Goal: Task Accomplishment & Management: Manage account settings

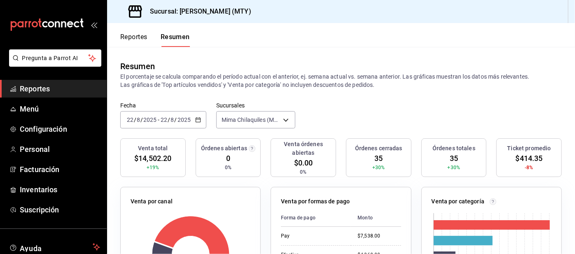
click at [134, 37] on button "Reportes" at bounding box center [133, 40] width 27 height 14
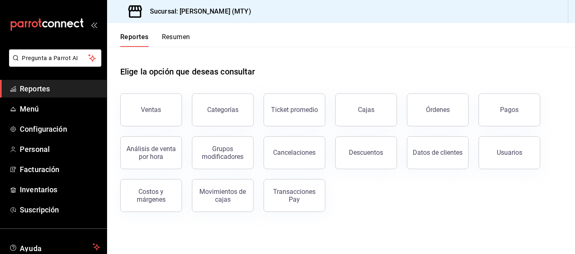
click at [501, 118] on button "Pagos" at bounding box center [509, 109] width 62 height 33
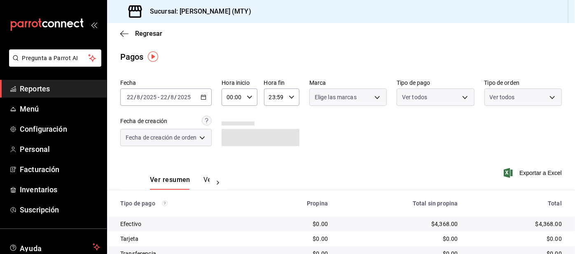
click at [408, 95] on body "Pregunta a Parrot AI Reportes Menú Configuración Personal Facturación Inventari…" at bounding box center [287, 127] width 575 height 254
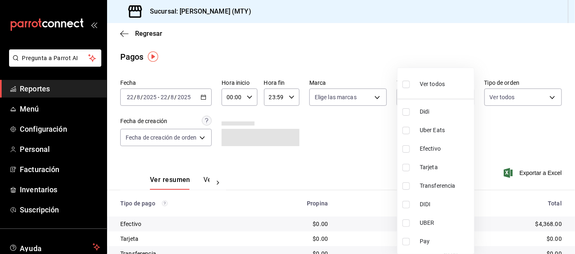
click at [406, 111] on input "checkbox" at bounding box center [405, 111] width 7 height 7
click at [404, 114] on input "checkbox" at bounding box center [405, 111] width 7 height 7
checkbox input "false"
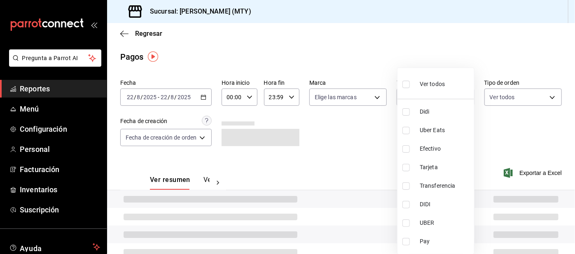
click at [405, 128] on input "checkbox" at bounding box center [405, 130] width 7 height 7
checkbox input "true"
type input "3386c666-a0b3-47d5-beef-c54dce93463a"
click at [408, 112] on input "checkbox" at bounding box center [405, 111] width 7 height 7
checkbox input "true"
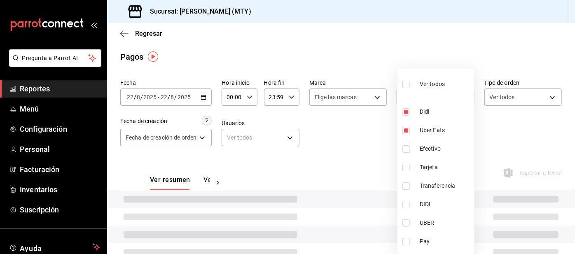
click at [399, 242] on li "Pay" at bounding box center [435, 241] width 77 height 19
type input "3386c666-a0b3-47d5-beef-c54dce93463a,ac2aad4e-3626-4df0-8b49-5bb49559922d,f6d9e…"
checkbox input "true"
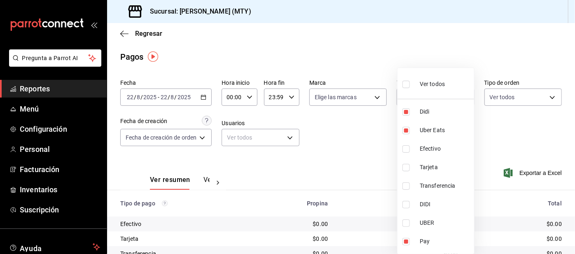
click at [352, 152] on div at bounding box center [287, 127] width 575 height 254
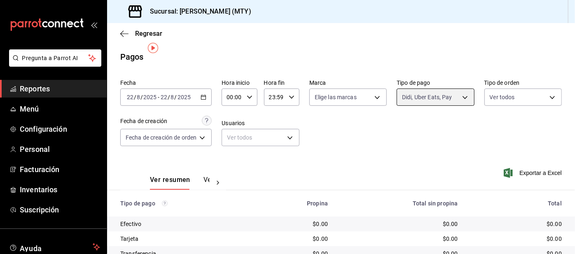
scroll to position [69, 0]
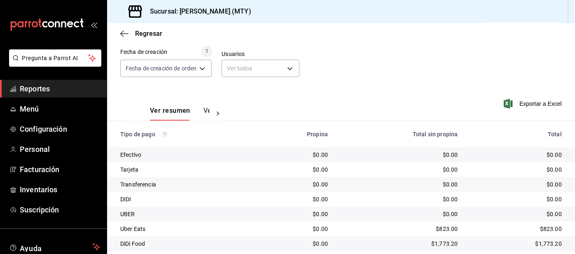
click at [49, 56] on span "Pregunta a Parrot AI" at bounding box center [55, 58] width 66 height 9
click at [70, 101] on link "Menú" at bounding box center [53, 109] width 107 height 18
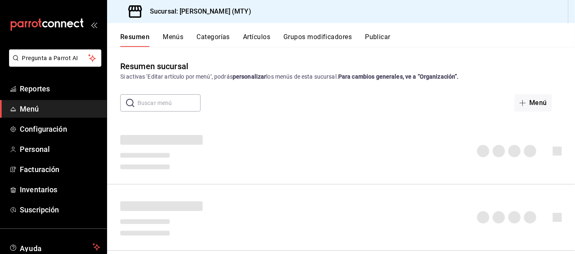
click at [75, 91] on span "Reportes" at bounding box center [60, 88] width 80 height 11
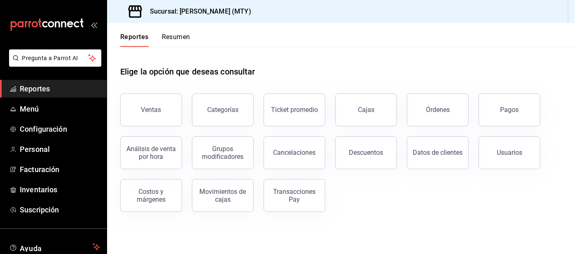
click at [172, 35] on button "Resumen" at bounding box center [176, 40] width 28 height 14
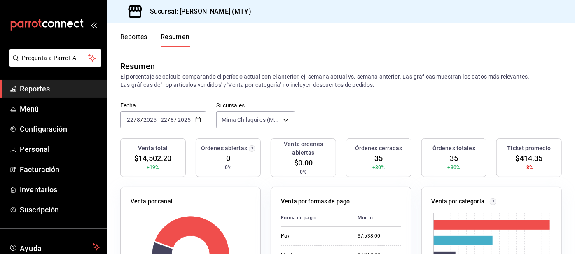
click at [72, 130] on span "Configuración" at bounding box center [60, 129] width 80 height 11
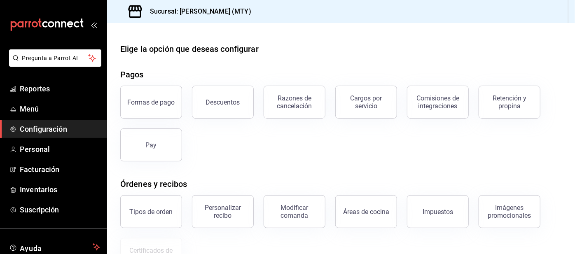
click at [509, 103] on div "Retención y propina" at bounding box center [509, 102] width 51 height 16
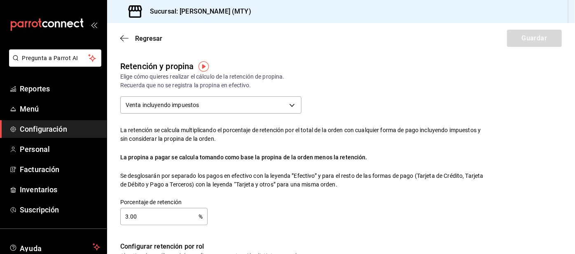
click at [179, 219] on input "3.00" at bounding box center [159, 216] width 78 height 16
checkbox input "true"
click at [163, 215] on input "3.00" at bounding box center [159, 216] width 78 height 16
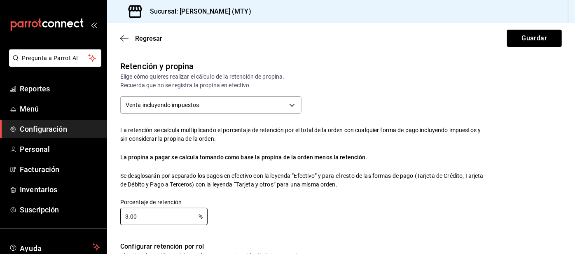
type input "3.00"
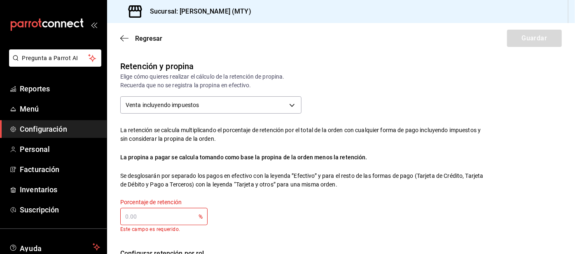
type input "0.00"
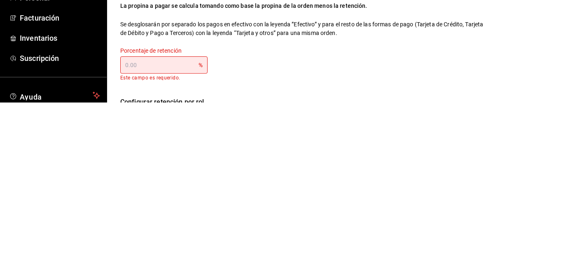
type input "4.00"
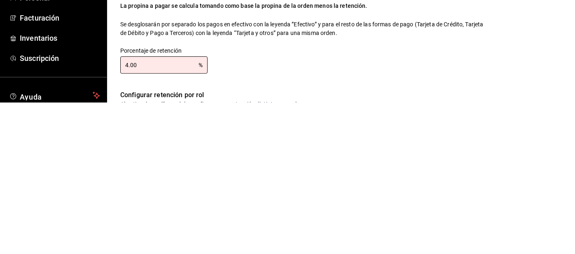
type input "4.00"
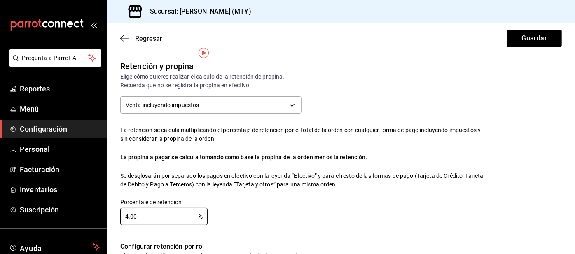
scroll to position [0, 0]
type input "4.00"
click at [516, 40] on button "Guardar" at bounding box center [534, 38] width 55 height 17
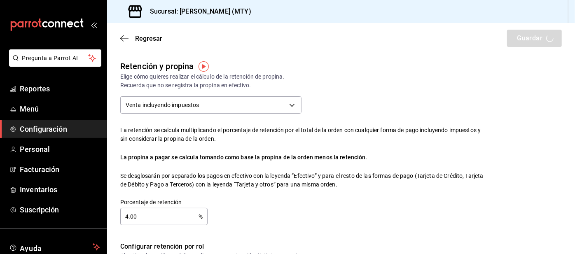
click at [525, 40] on div "Regresar Guardar" at bounding box center [341, 38] width 468 height 30
click at [522, 39] on div "Regresar Guardar" at bounding box center [341, 38] width 468 height 30
